Goal: Information Seeking & Learning: Find specific fact

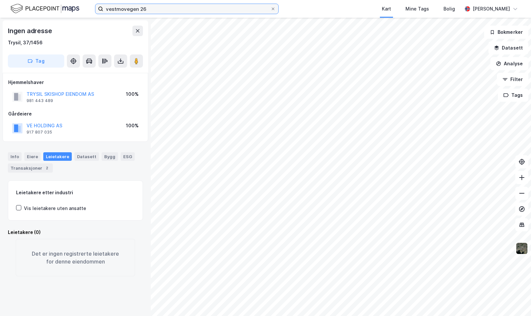
click at [164, 10] on input "vestmovegen 26" at bounding box center [186, 9] width 167 height 10
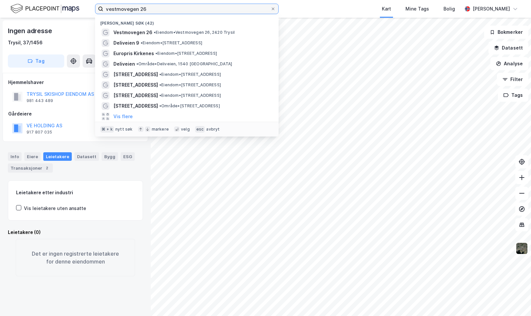
click at [164, 10] on input "vestmovegen 26" at bounding box center [186, 9] width 167 height 10
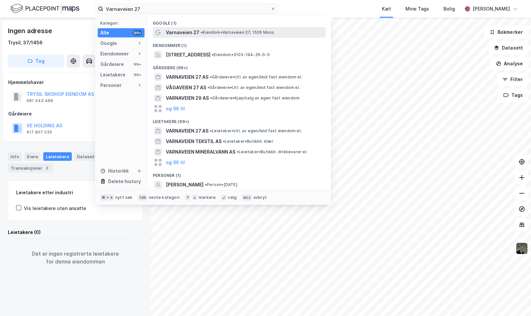
click at [184, 33] on span "Varnaveien 27" at bounding box center [182, 33] width 33 height 8
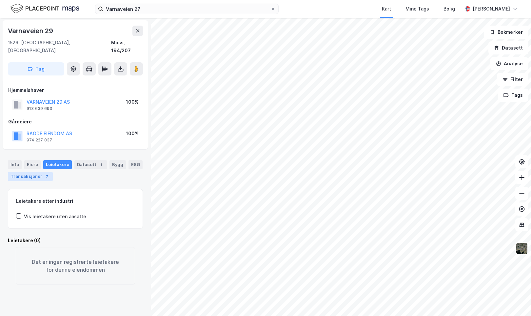
click at [40, 172] on div "Transaksjoner 7" at bounding box center [30, 176] width 45 height 9
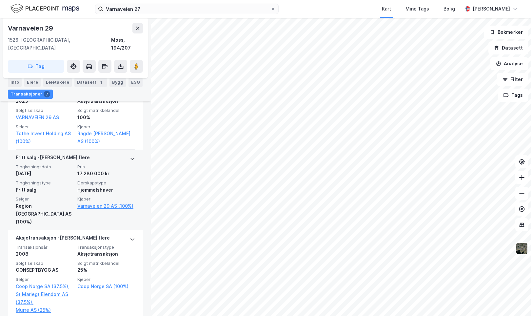
scroll to position [227, 0]
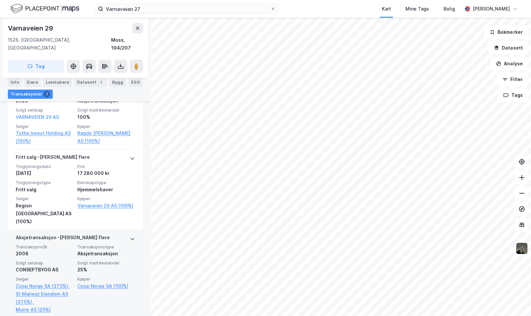
click at [64, 250] on div "2008" at bounding box center [45, 254] width 58 height 8
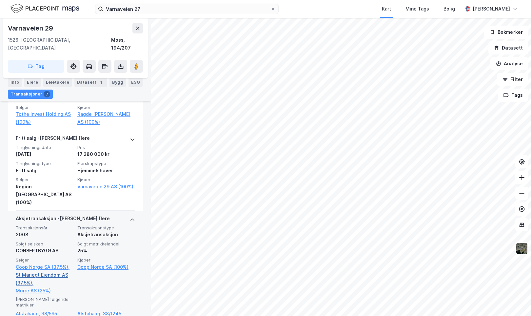
scroll to position [244, 0]
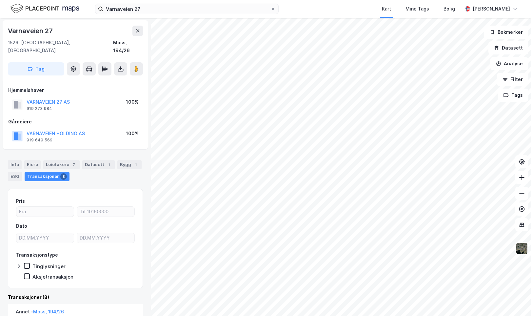
click at [128, 277] on div "Pris Dato Transaksjonstype Tinglysninger Aksjetransaksjon" at bounding box center [75, 238] width 135 height 99
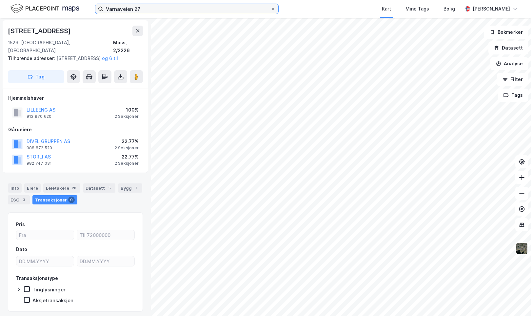
click at [202, 10] on input "Varnaveien 27" at bounding box center [186, 9] width 167 height 10
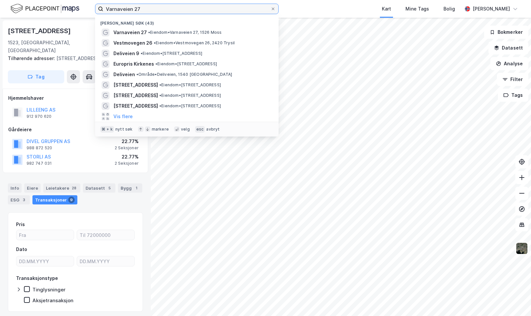
click at [202, 10] on input "Varnaveien 27" at bounding box center [186, 9] width 167 height 10
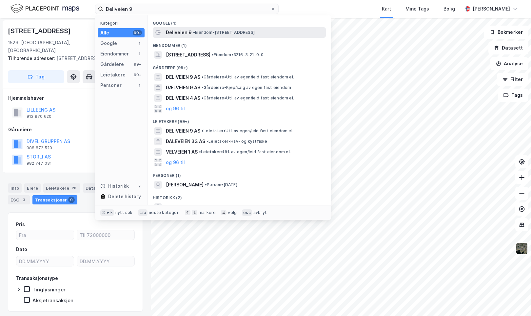
click at [183, 30] on span "Deliveien 9" at bounding box center [179, 33] width 26 height 8
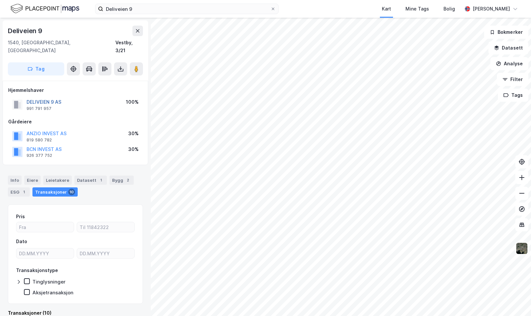
click at [0, 0] on button "DELIVEIEN 9 AS" at bounding box center [0, 0] width 0 height 0
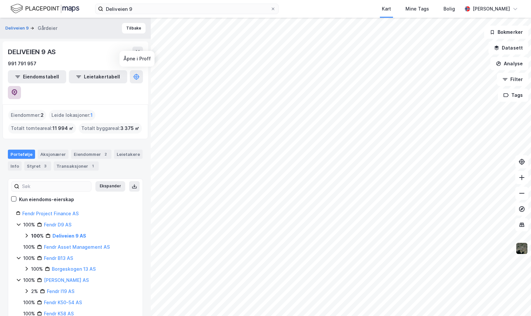
click at [21, 86] on button at bounding box center [14, 92] width 13 height 13
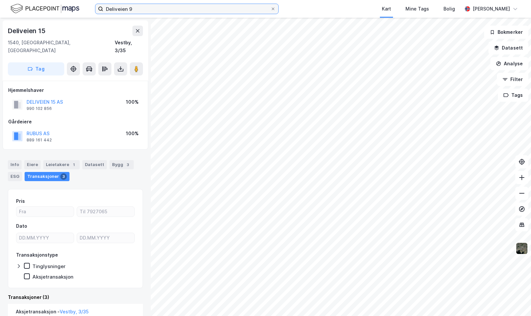
click at [224, 10] on input "Deliveien 9" at bounding box center [186, 9] width 167 height 10
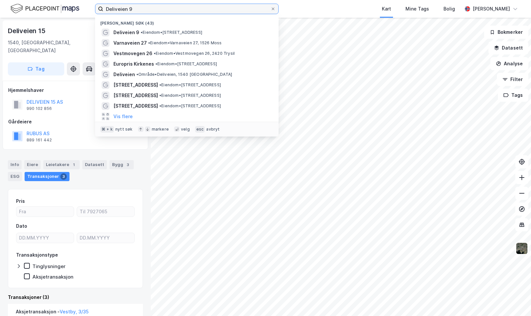
click at [224, 10] on input "Deliveien 9" at bounding box center [186, 9] width 167 height 10
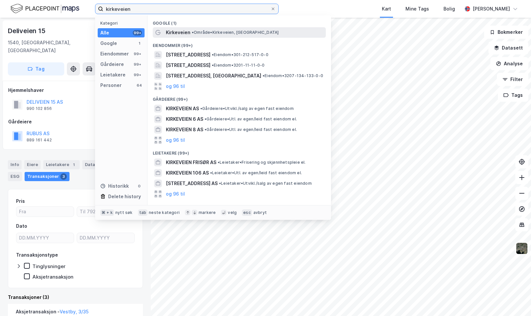
type input "kirkeveien"
click at [192, 34] on span "•" at bounding box center [193, 32] width 2 height 5
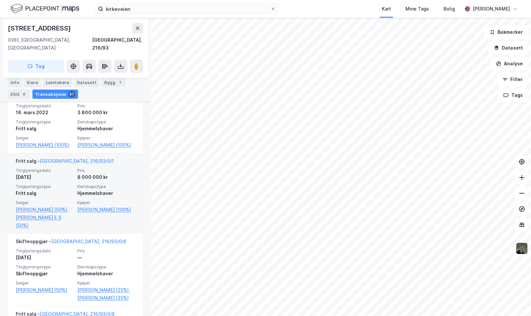
scroll to position [602, 0]
click at [64, 163] on link "[GEOGRAPHIC_DATA], 216/93/0/1" at bounding box center [77, 160] width 74 height 6
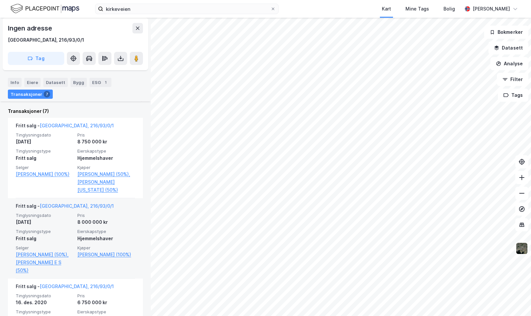
scroll to position [210, 0]
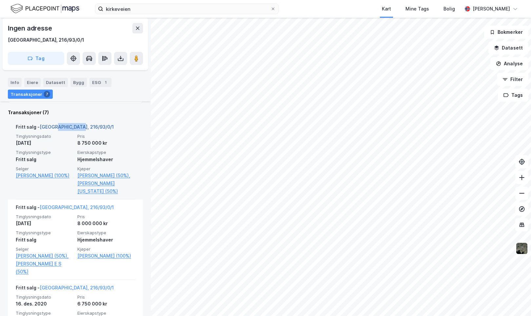
drag, startPoint x: 82, startPoint y: 126, endPoint x: 52, endPoint y: 126, distance: 29.2
click at [52, 126] on div "Fritt salg - [GEOGRAPHIC_DATA], 216/93/0/1" at bounding box center [75, 128] width 119 height 10
copy link "216/93/0/1"
click at [118, 120] on div "Fritt salg - [GEOGRAPHIC_DATA], 216/93/0/1 Tinglysningsdato [DATE] Pris 8 750 0…" at bounding box center [75, 159] width 119 height 80
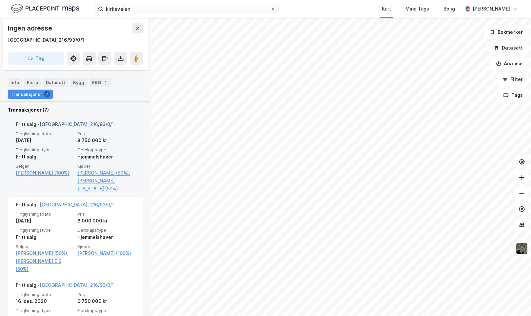
scroll to position [213, 0]
